Goal: Transaction & Acquisition: Purchase product/service

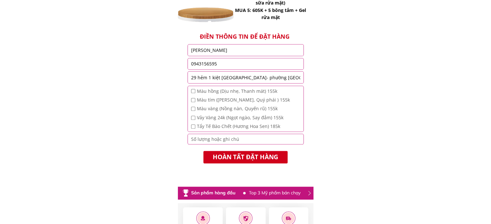
scroll to position [687, 0]
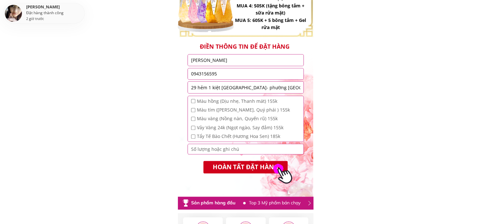
click at [192, 135] on input "checkbox" at bounding box center [193, 137] width 4 height 4
checkbox input "true"
click at [190, 108] on div "Màu hồng (Dịu nhẹ, Thanh mát) 155k Màu tím (Thanh Lịch, Quý phái ) 155k Màu vàn…" at bounding box center [246, 119] width 116 height 47
click at [194, 110] on input "checkbox" at bounding box center [193, 110] width 4 height 4
checkbox input "true"
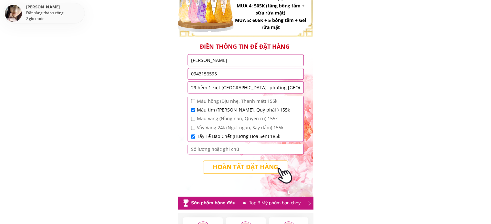
click at [238, 169] on p "HOÀN TẤT ĐẶT HÀNG" at bounding box center [245, 167] width 85 height 13
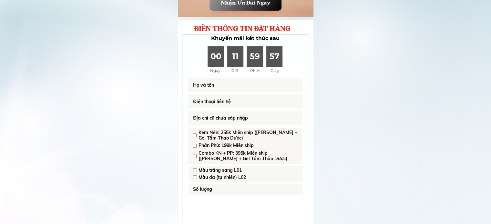
scroll to position [475, 0]
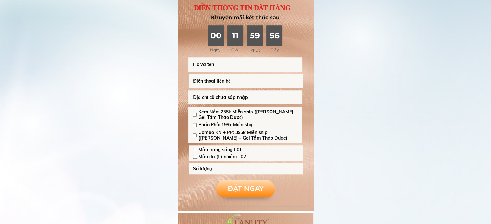
click at [226, 67] on input "text" at bounding box center [245, 64] width 108 height 14
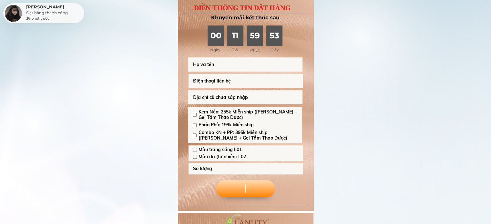
type input "c"
type input "test"
click at [251, 78] on input "tel" at bounding box center [245, 81] width 108 height 14
type input "0868818198"
click at [251, 95] on input "text" at bounding box center [245, 97] width 108 height 14
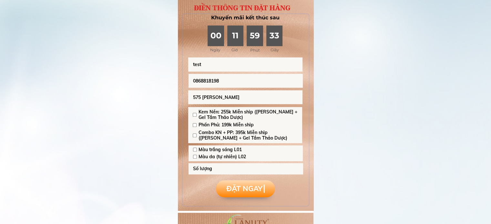
type input "575 [PERSON_NAME]"
click at [195, 135] on input "checkbox" at bounding box center [195, 136] width 4 height 4
checkbox input "true"
click at [195, 150] on input "checkbox" at bounding box center [195, 150] width 4 height 4
checkbox input "true"
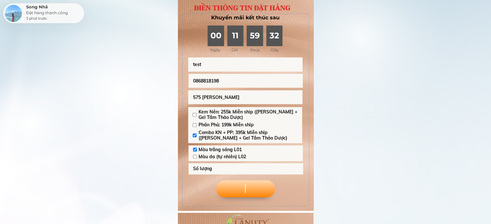
drag, startPoint x: 229, startPoint y: 190, endPoint x: 230, endPoint y: 174, distance: 15.9
click at [229, 190] on p "ĐẶT NGAY ĐẶT NGAY ĐẶT NGAY" at bounding box center [245, 188] width 59 height 17
